Goal: Use online tool/utility

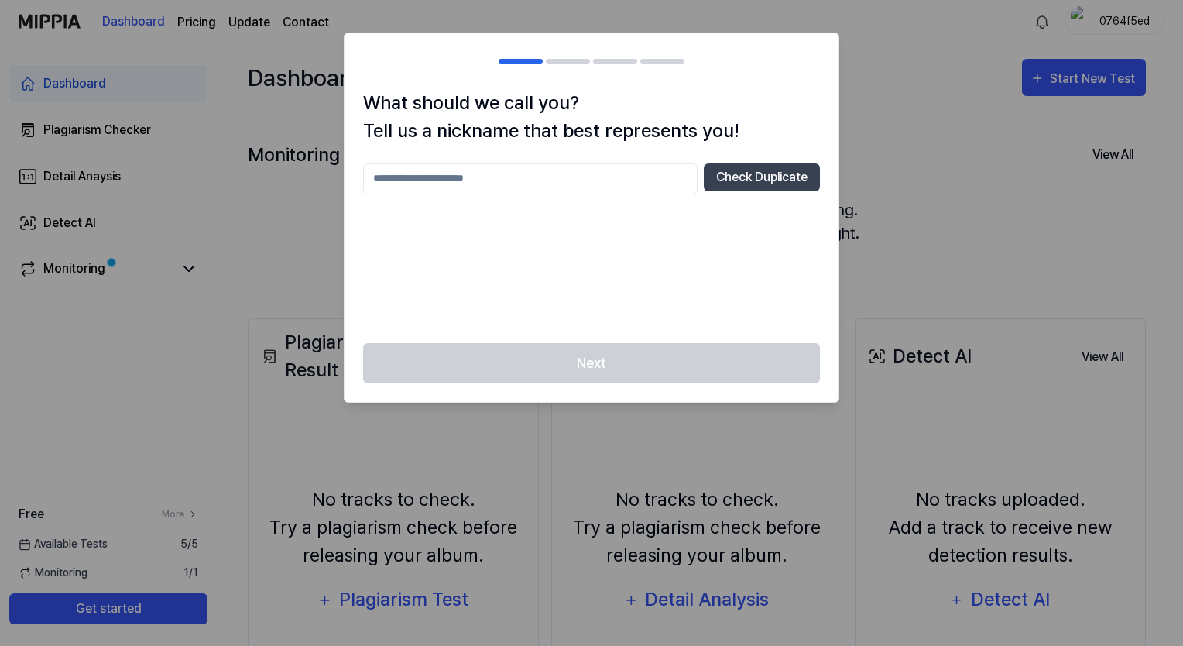
click at [536, 180] on input "text" at bounding box center [530, 178] width 334 height 31
type input "**********"
click at [769, 178] on button "Check Duplicate" at bounding box center [762, 177] width 116 height 28
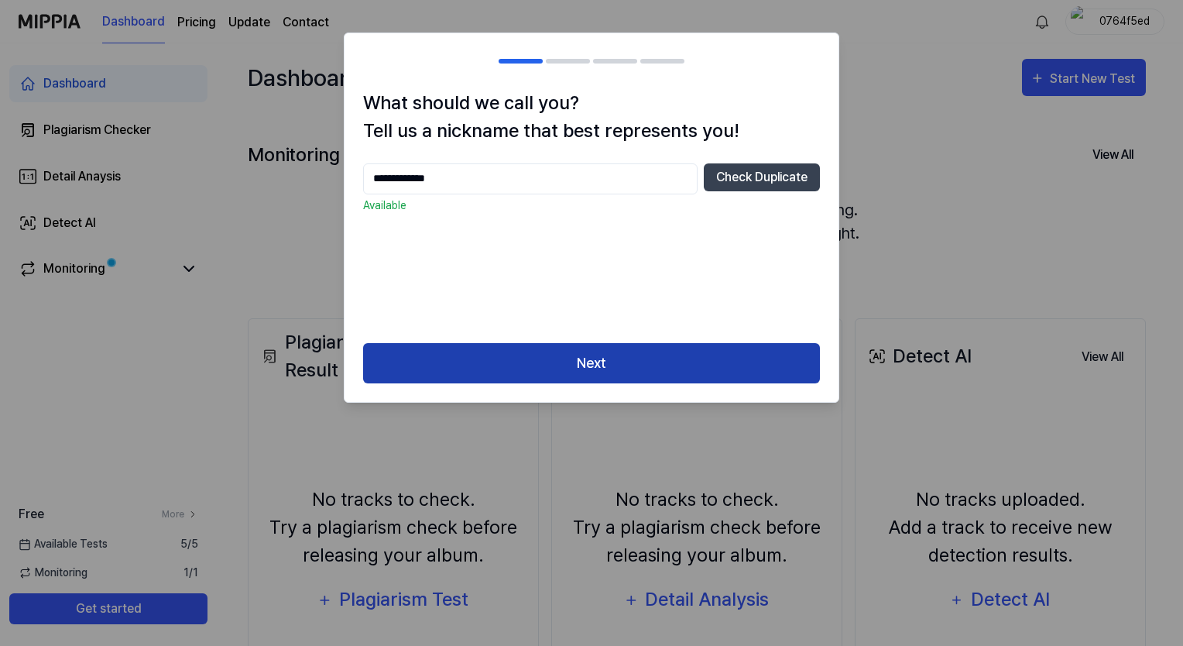
click at [608, 358] on button "Next" at bounding box center [591, 363] width 457 height 41
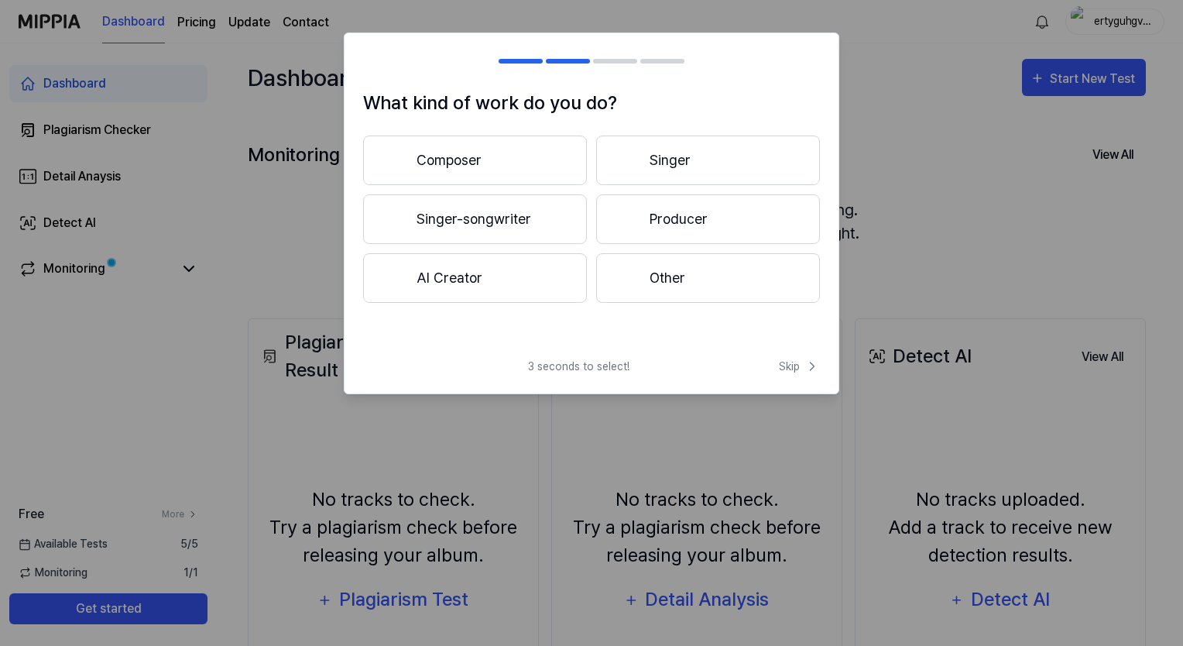
click at [539, 150] on button "Composer" at bounding box center [475, 160] width 224 height 50
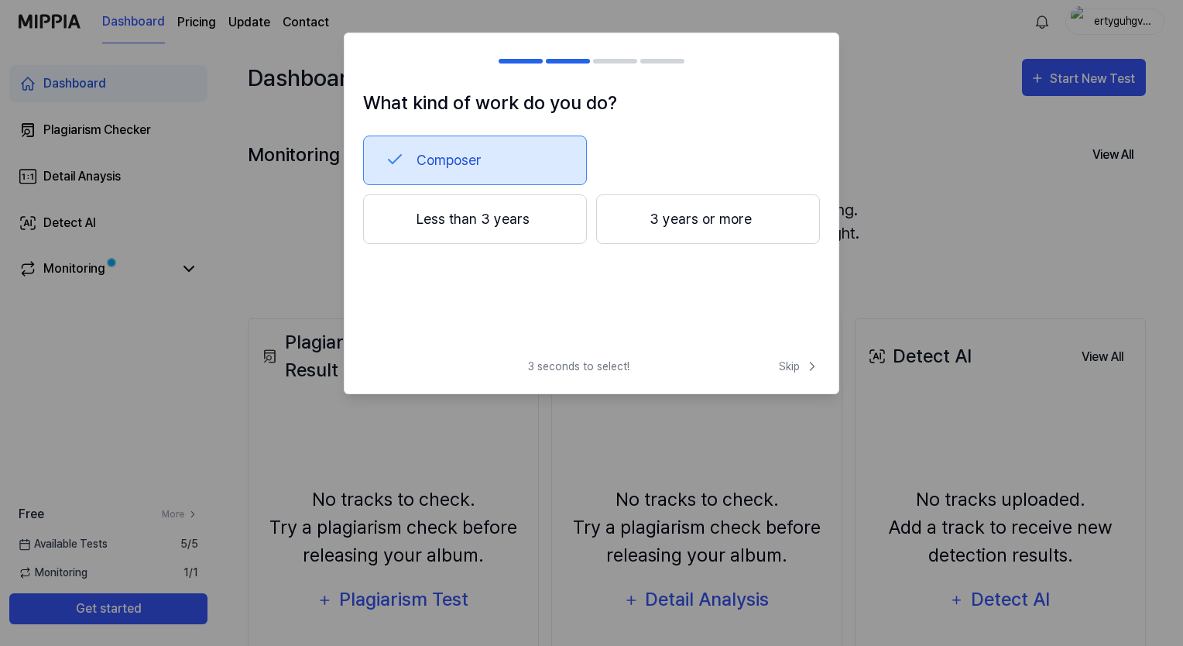
click at [657, 215] on button "3 years or more" at bounding box center [708, 219] width 224 height 50
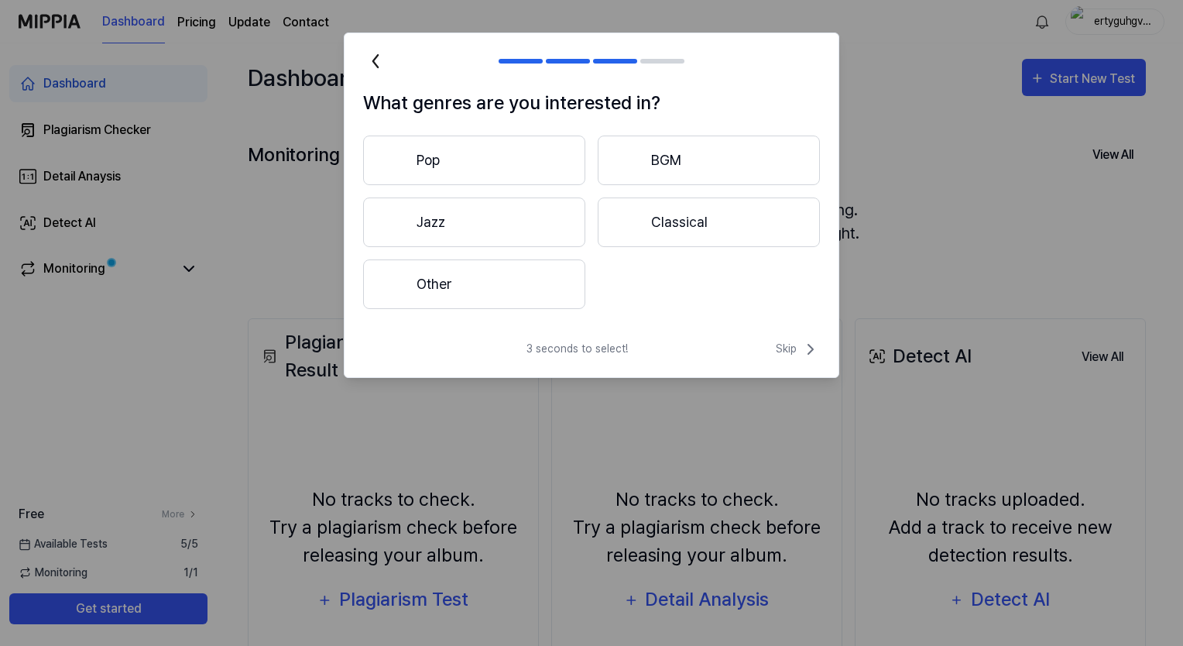
click at [573, 146] on button "Pop" at bounding box center [474, 160] width 222 height 50
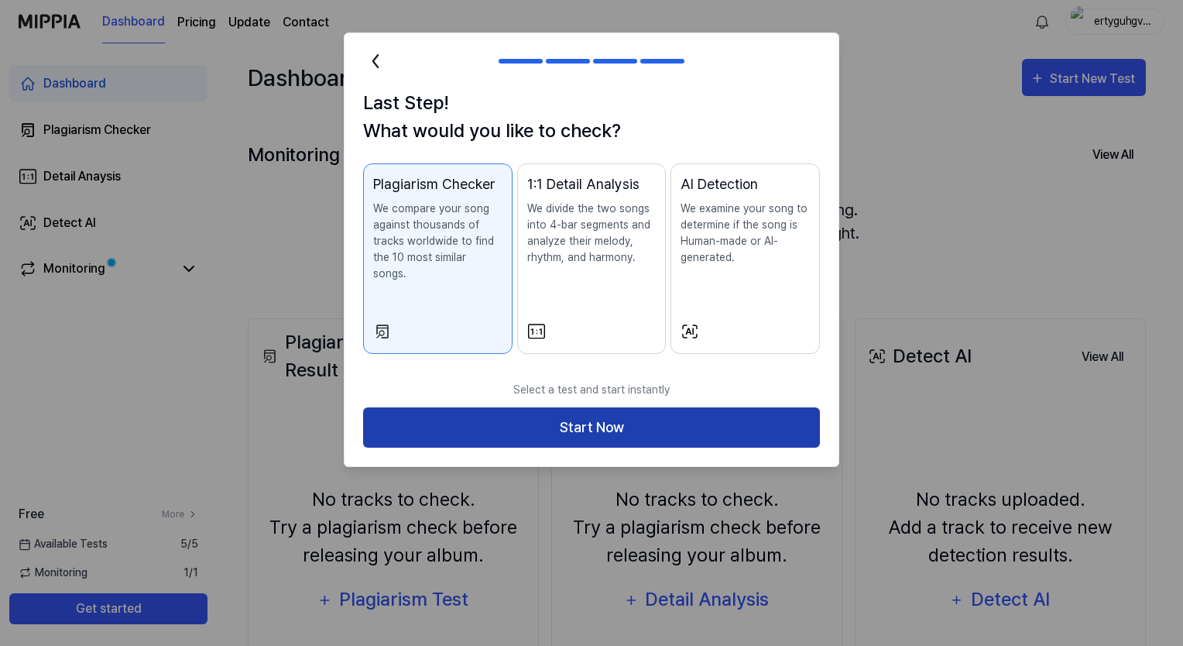
click at [578, 407] on button "Start Now" at bounding box center [591, 427] width 457 height 41
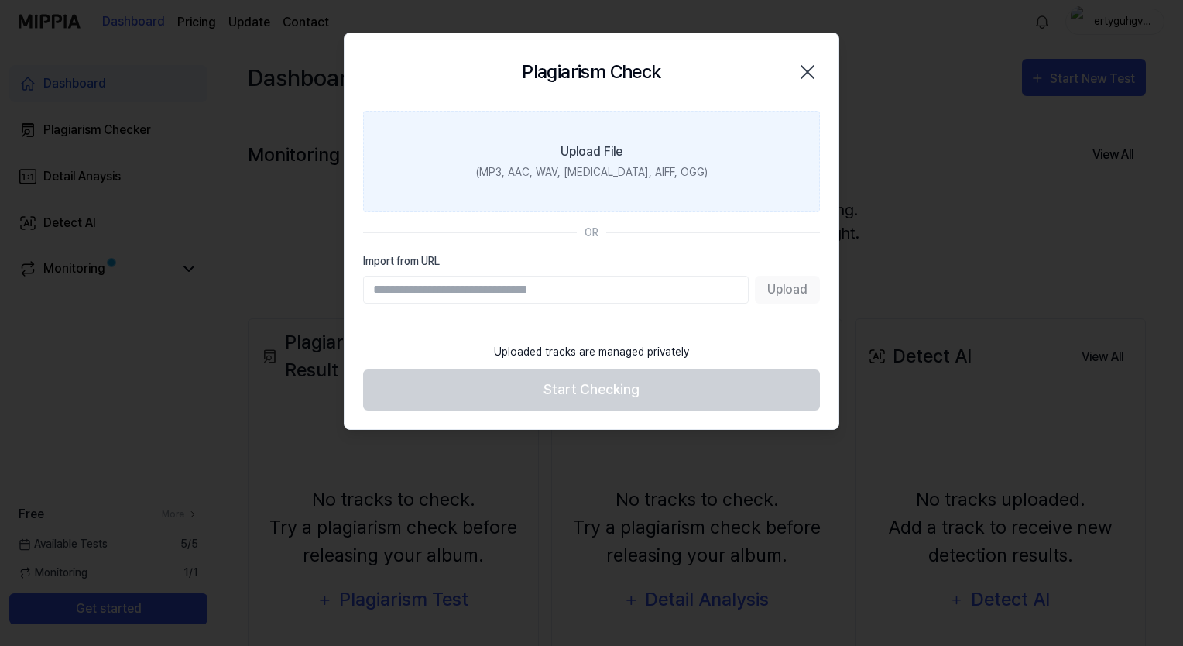
click at [605, 135] on label "Upload File (MP3, AAC, WAV, [MEDICAL_DATA], AIFF, OGG)" at bounding box center [591, 161] width 457 height 101
click at [0, 0] on input "Upload File (MP3, AAC, WAV, [MEDICAL_DATA], AIFF, OGG)" at bounding box center [0, 0] width 0 height 0
click at [769, 111] on label "Upload File (MP3, AAC, WAV, [MEDICAL_DATA], AIFF, OGG)" at bounding box center [591, 161] width 457 height 101
click at [0, 0] on input "Upload File (MP3, AAC, WAV, [MEDICAL_DATA], AIFF, OGG)" at bounding box center [0, 0] width 0 height 0
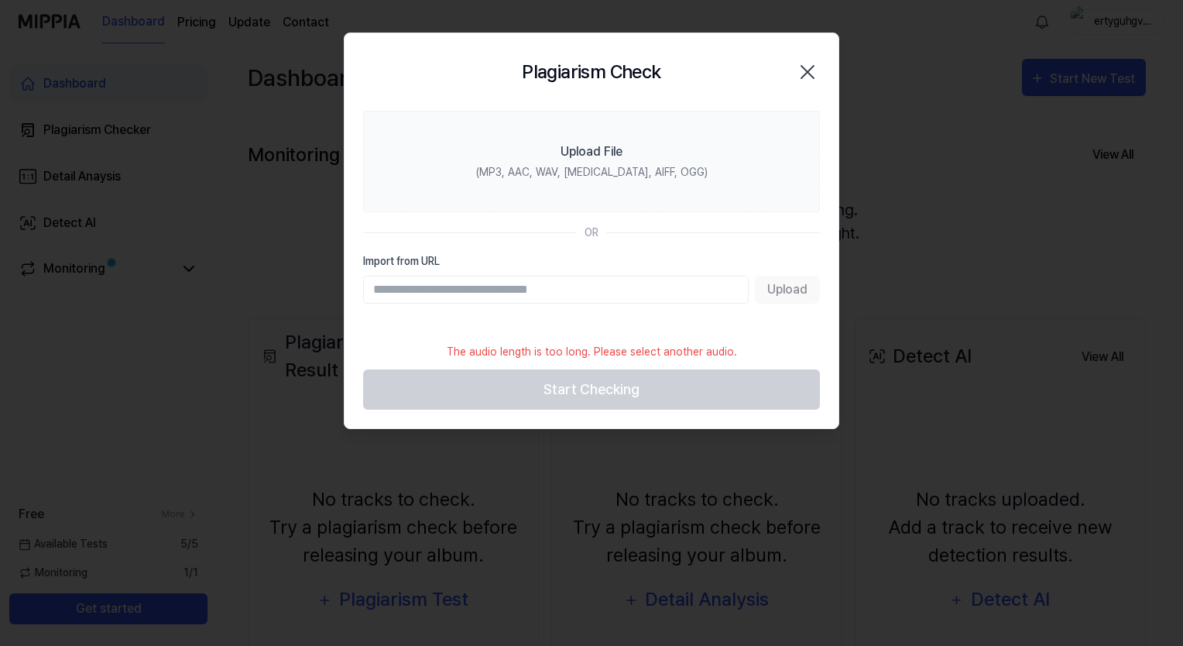
click at [813, 67] on icon "button" at bounding box center [807, 72] width 25 height 25
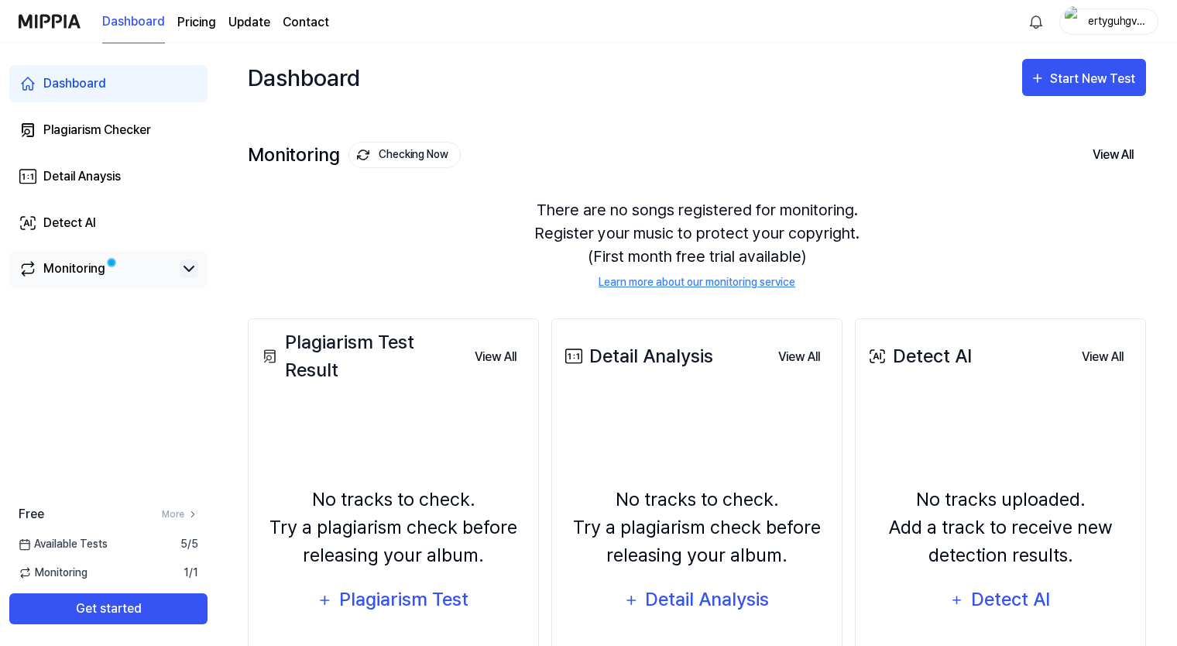
click at [181, 266] on icon at bounding box center [189, 268] width 19 height 19
click at [186, 268] on icon at bounding box center [188, 268] width 9 height 5
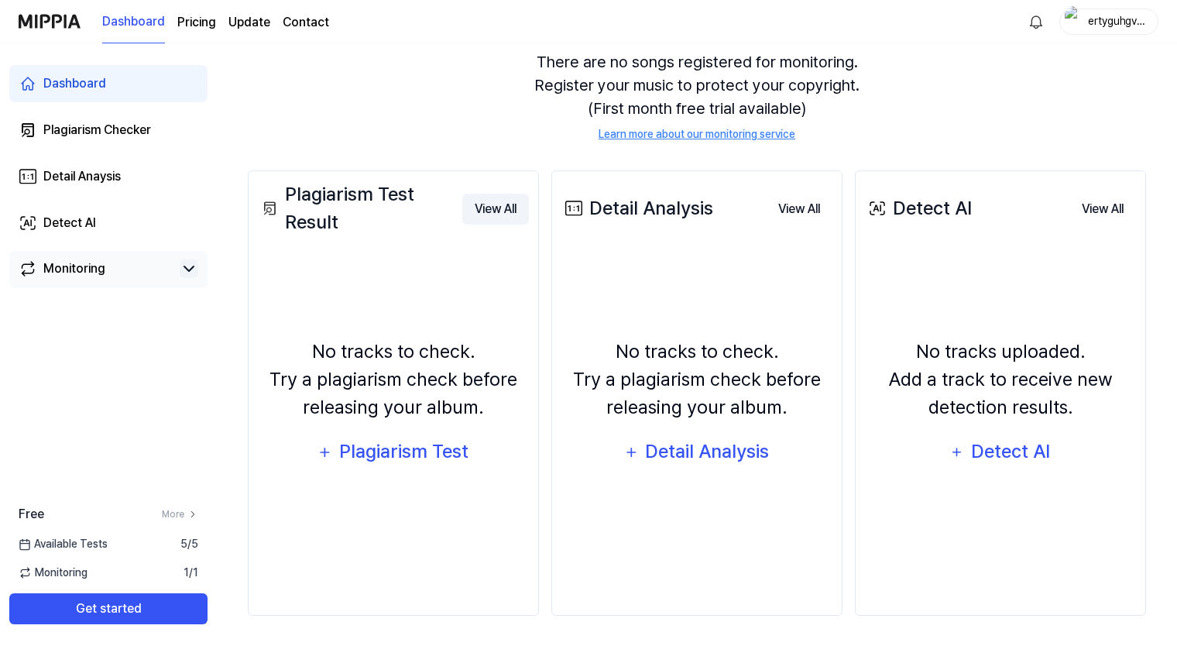
click at [505, 203] on button "View All" at bounding box center [495, 209] width 67 height 31
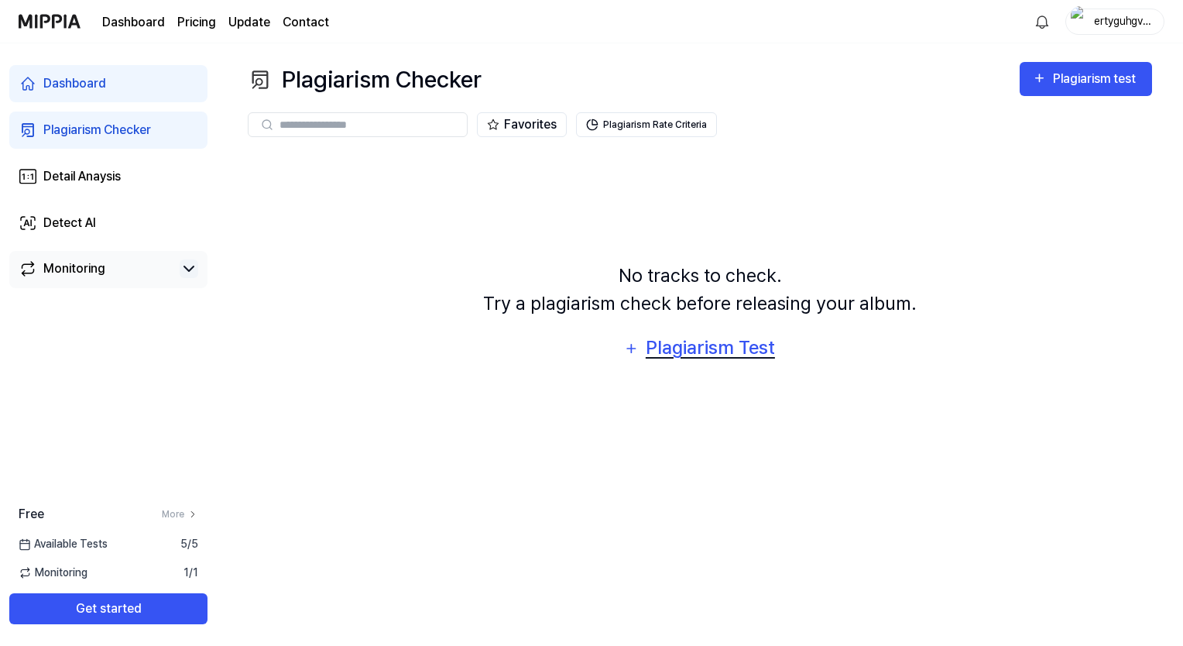
click at [671, 364] on button "Plagiarism Test" at bounding box center [699, 348] width 171 height 37
